Goal: Navigation & Orientation: Find specific page/section

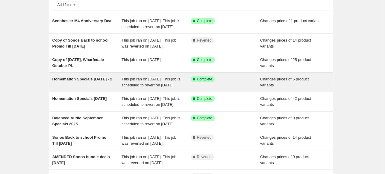
scroll to position [150, 0]
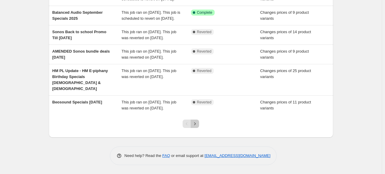
click at [198, 127] on icon "Next" at bounding box center [195, 124] width 6 height 6
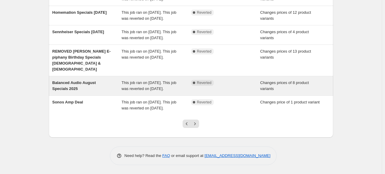
scroll to position [193, 0]
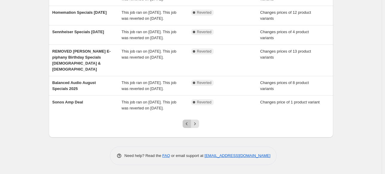
click at [187, 126] on icon "Previous" at bounding box center [187, 124] width 6 height 6
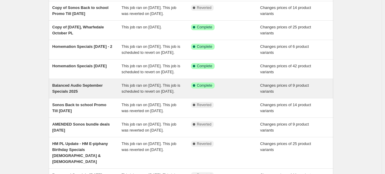
scroll to position [180, 0]
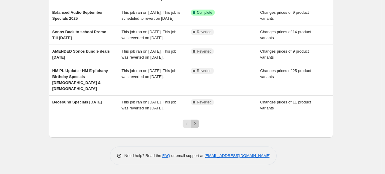
click at [194, 127] on icon "Next" at bounding box center [195, 124] width 6 height 6
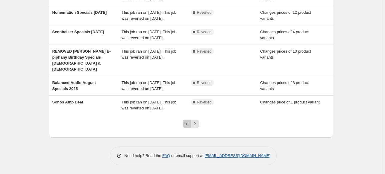
click at [187, 127] on icon "Previous" at bounding box center [187, 124] width 6 height 6
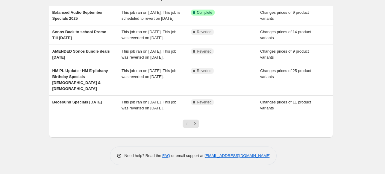
scroll to position [150, 0]
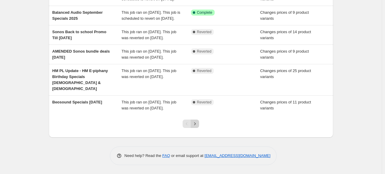
click at [198, 127] on icon "Next" at bounding box center [195, 124] width 6 height 6
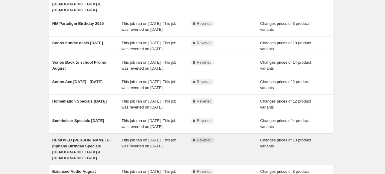
scroll to position [193, 0]
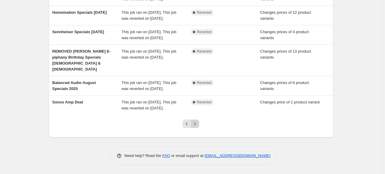
click at [197, 127] on icon "Next" at bounding box center [195, 124] width 6 height 6
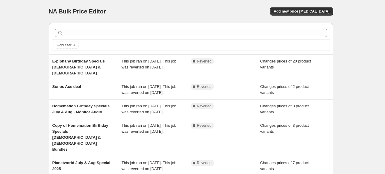
scroll to position [180, 0]
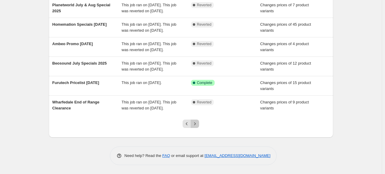
click at [195, 124] on icon "Next" at bounding box center [195, 124] width 6 height 6
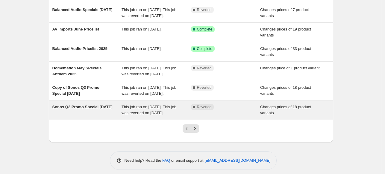
scroll to position [133, 0]
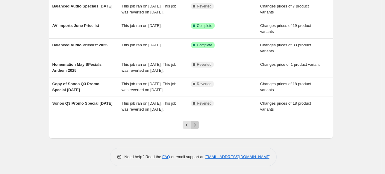
click at [195, 125] on icon "Next" at bounding box center [195, 125] width 6 height 6
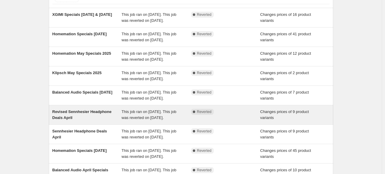
scroll to position [139, 0]
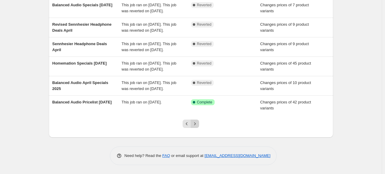
click at [196, 125] on icon "Next" at bounding box center [195, 124] width 6 height 6
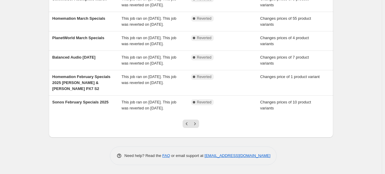
scroll to position [150, 0]
click at [186, 127] on icon "Previous" at bounding box center [187, 124] width 6 height 6
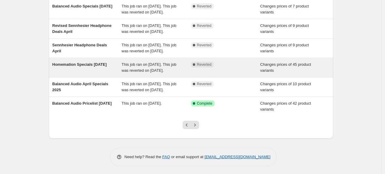
scroll to position [139, 0]
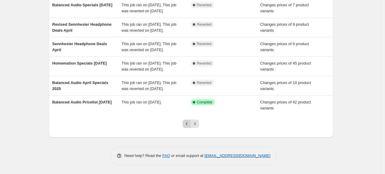
click at [188, 127] on button "Previous" at bounding box center [187, 124] width 8 height 8
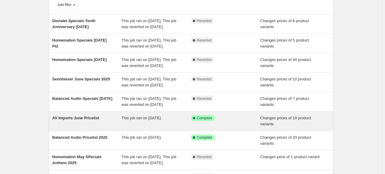
scroll to position [120, 0]
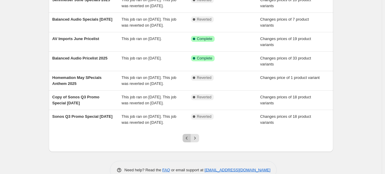
click at [189, 139] on icon "Previous" at bounding box center [187, 138] width 6 height 6
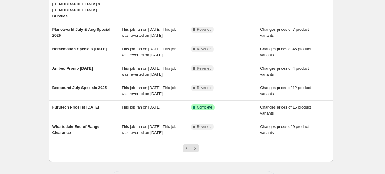
scroll to position [0, 0]
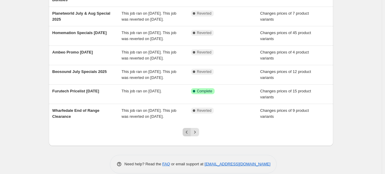
click at [189, 135] on icon "Previous" at bounding box center [187, 132] width 6 height 6
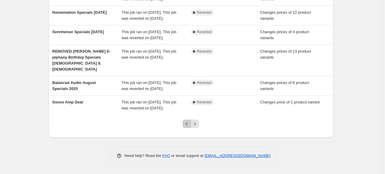
click at [188, 128] on button "Previous" at bounding box center [187, 124] width 8 height 8
